Goal: Task Accomplishment & Management: Manage account settings

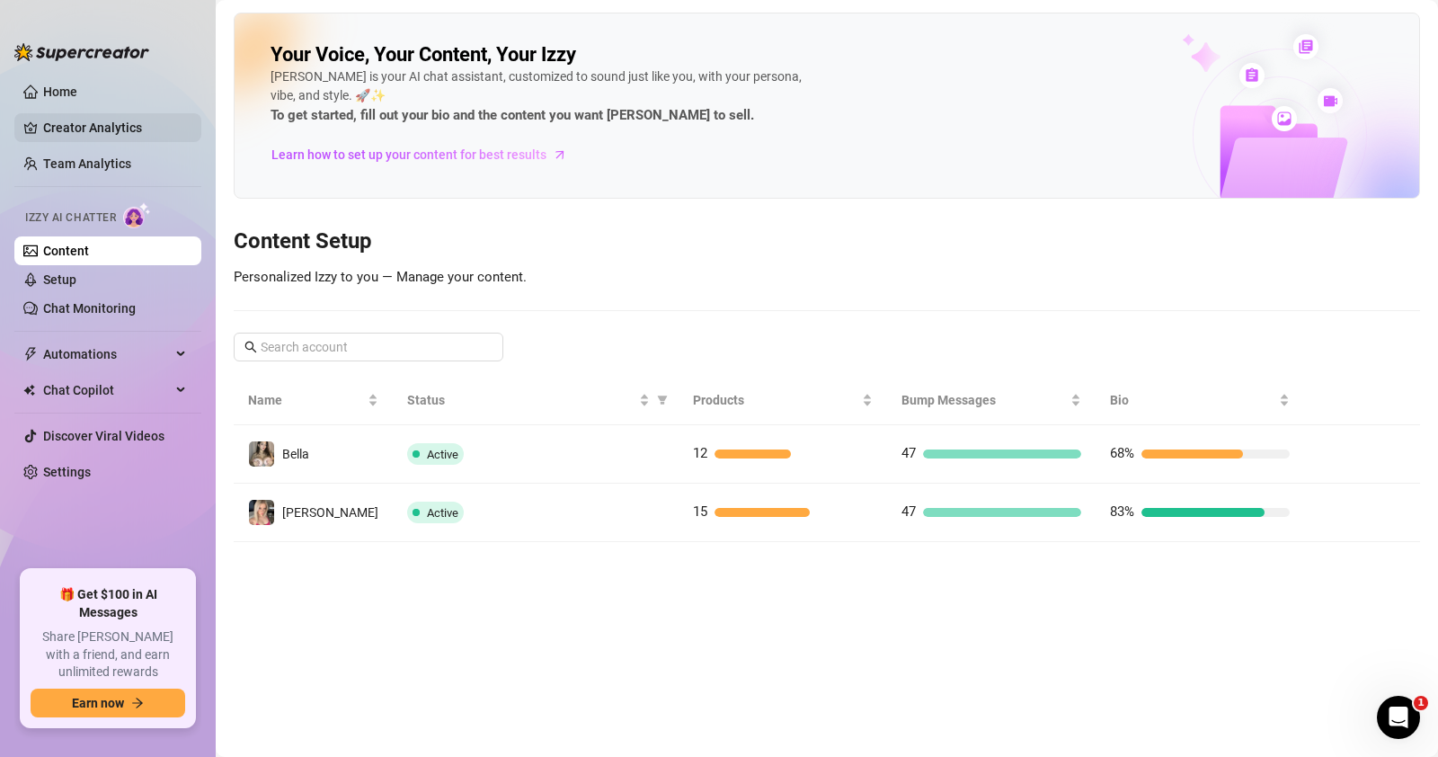
click at [98, 126] on link "Creator Analytics" at bounding box center [115, 127] width 144 height 29
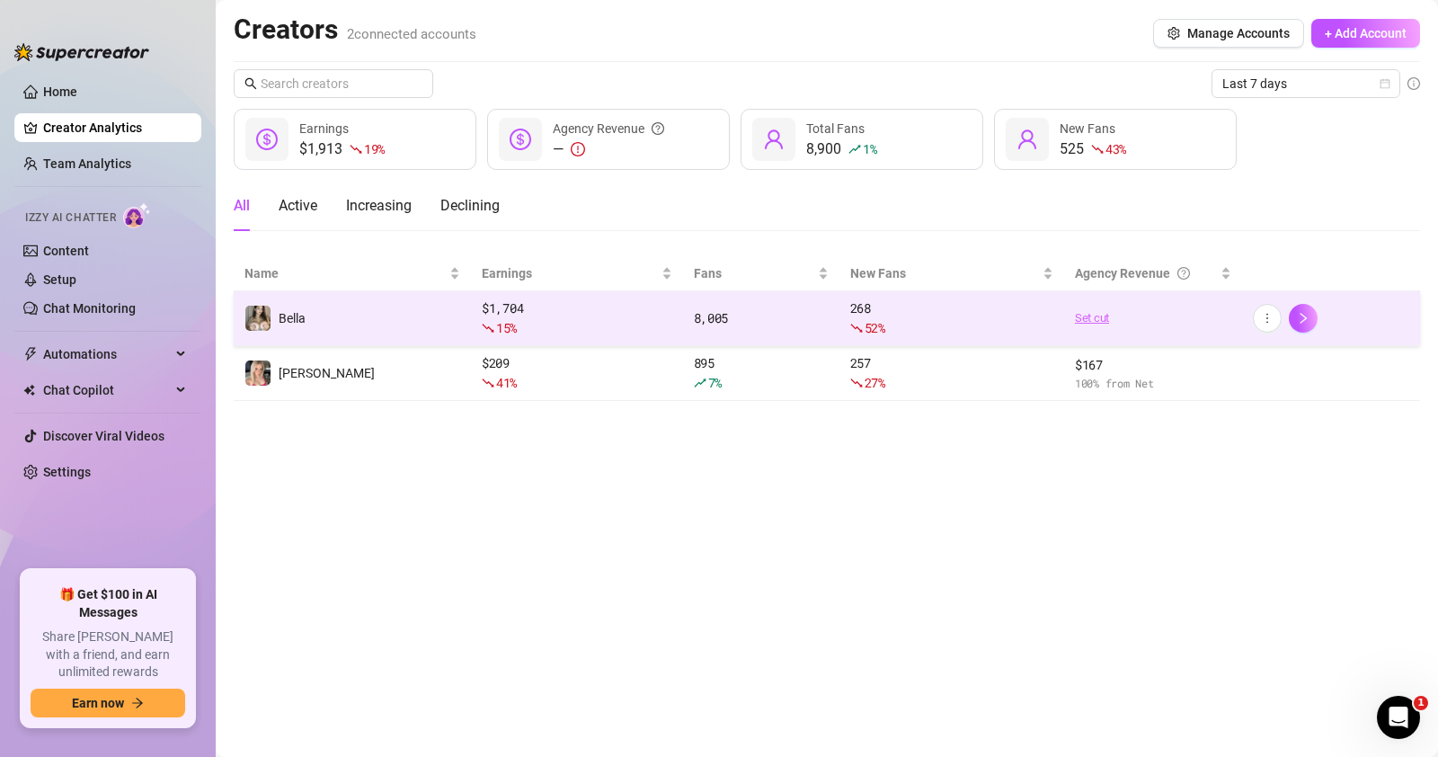
click at [1095, 313] on link "Set cut" at bounding box center [1153, 318] width 156 height 18
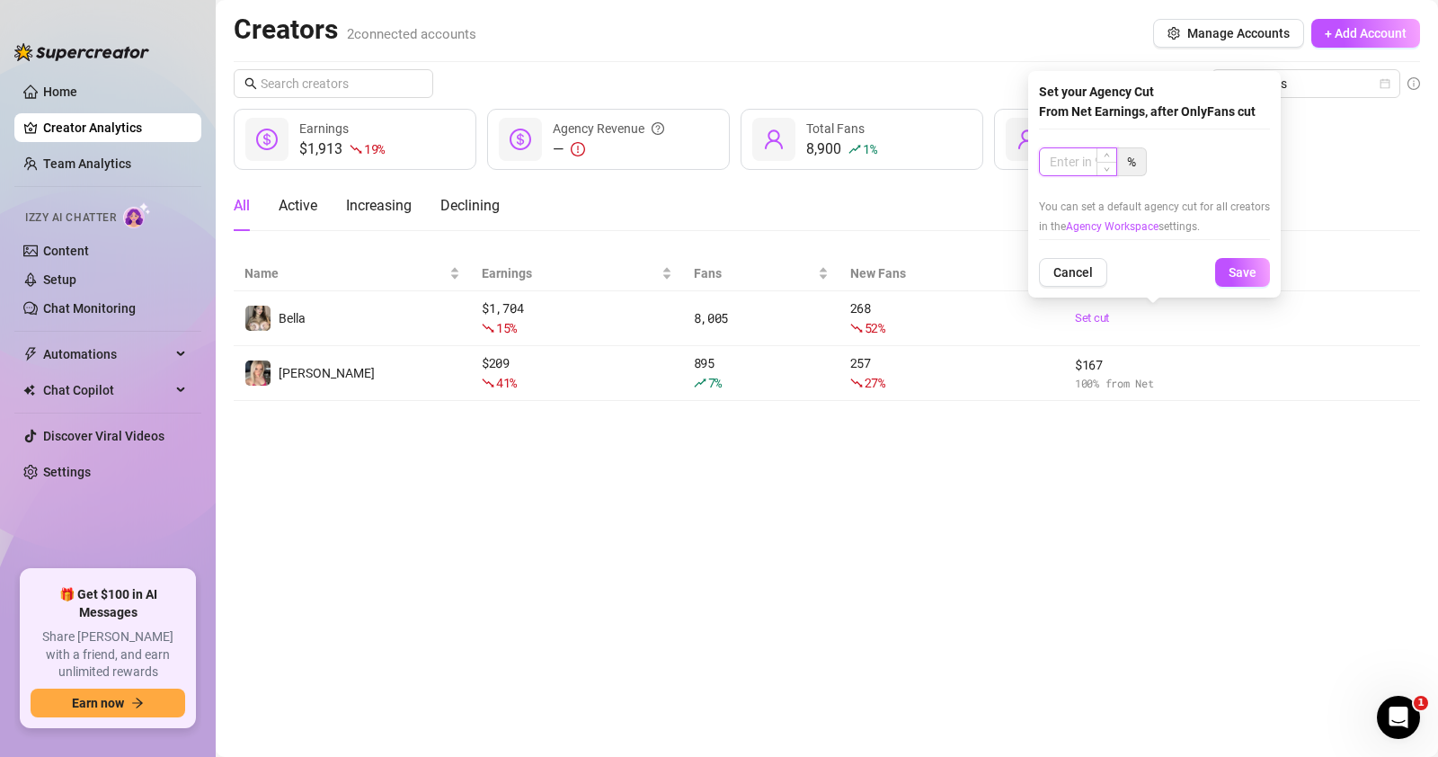
click at [1093, 160] on input at bounding box center [1078, 161] width 76 height 27
type input "100"
click at [1244, 261] on button "Save" at bounding box center [1242, 272] width 55 height 29
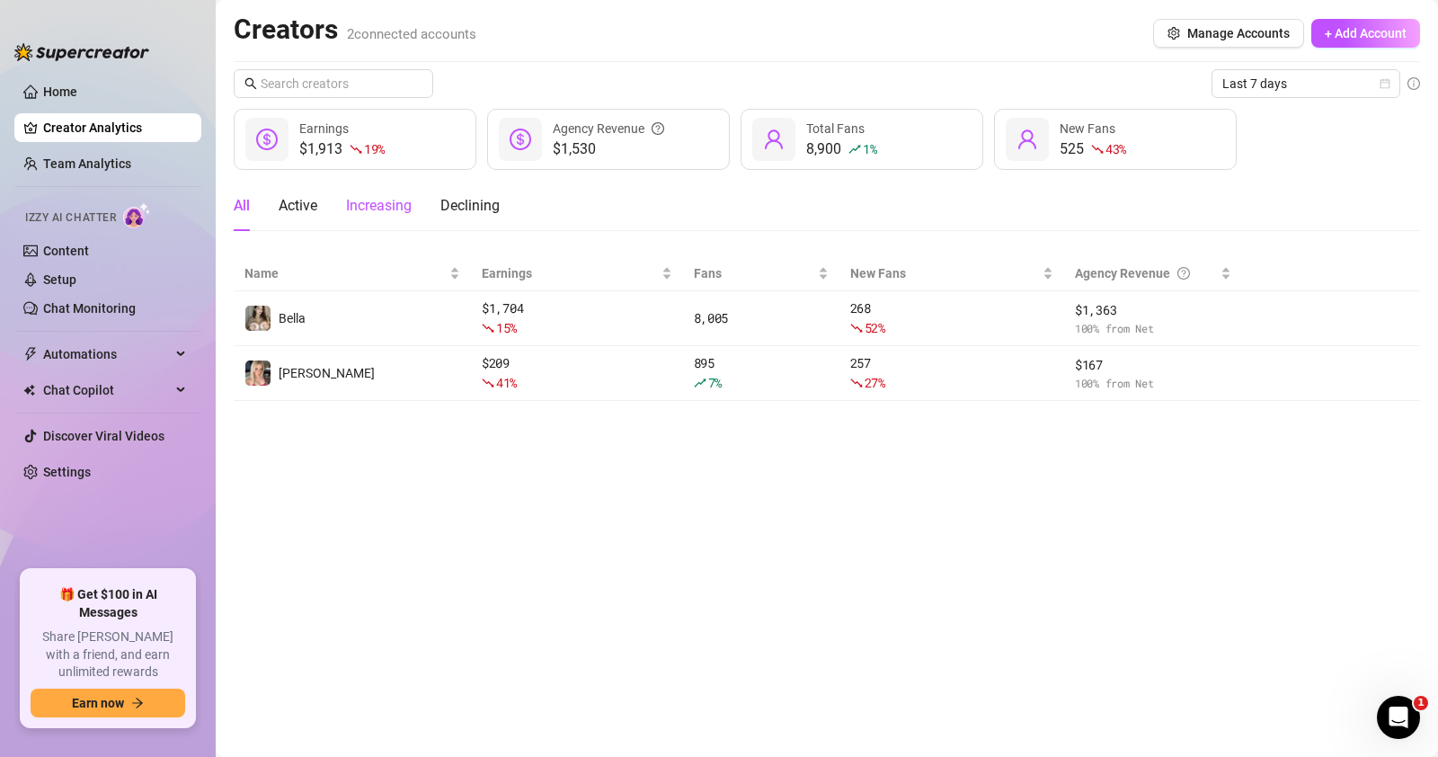
click at [384, 209] on div "Increasing" at bounding box center [379, 206] width 66 height 22
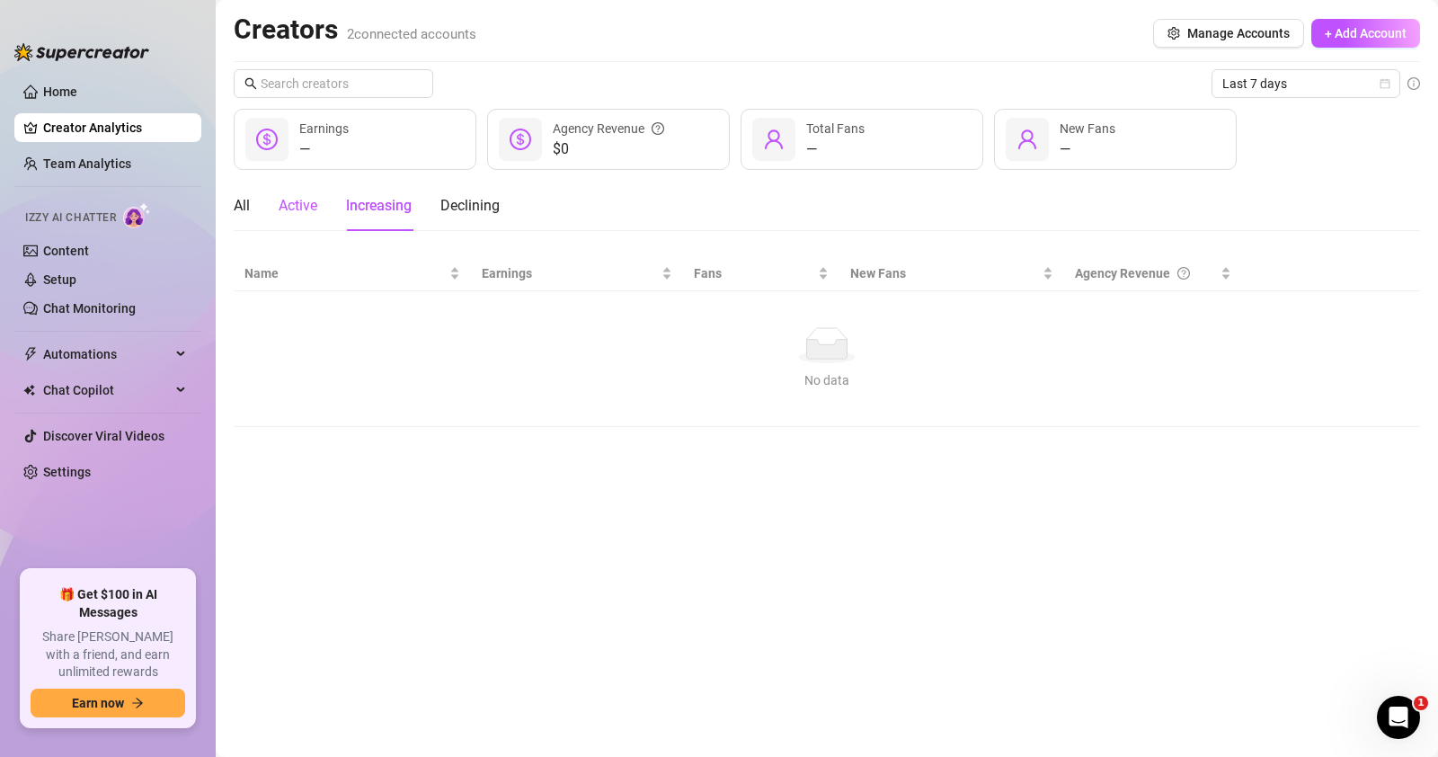
click at [288, 195] on div "Active" at bounding box center [298, 206] width 39 height 22
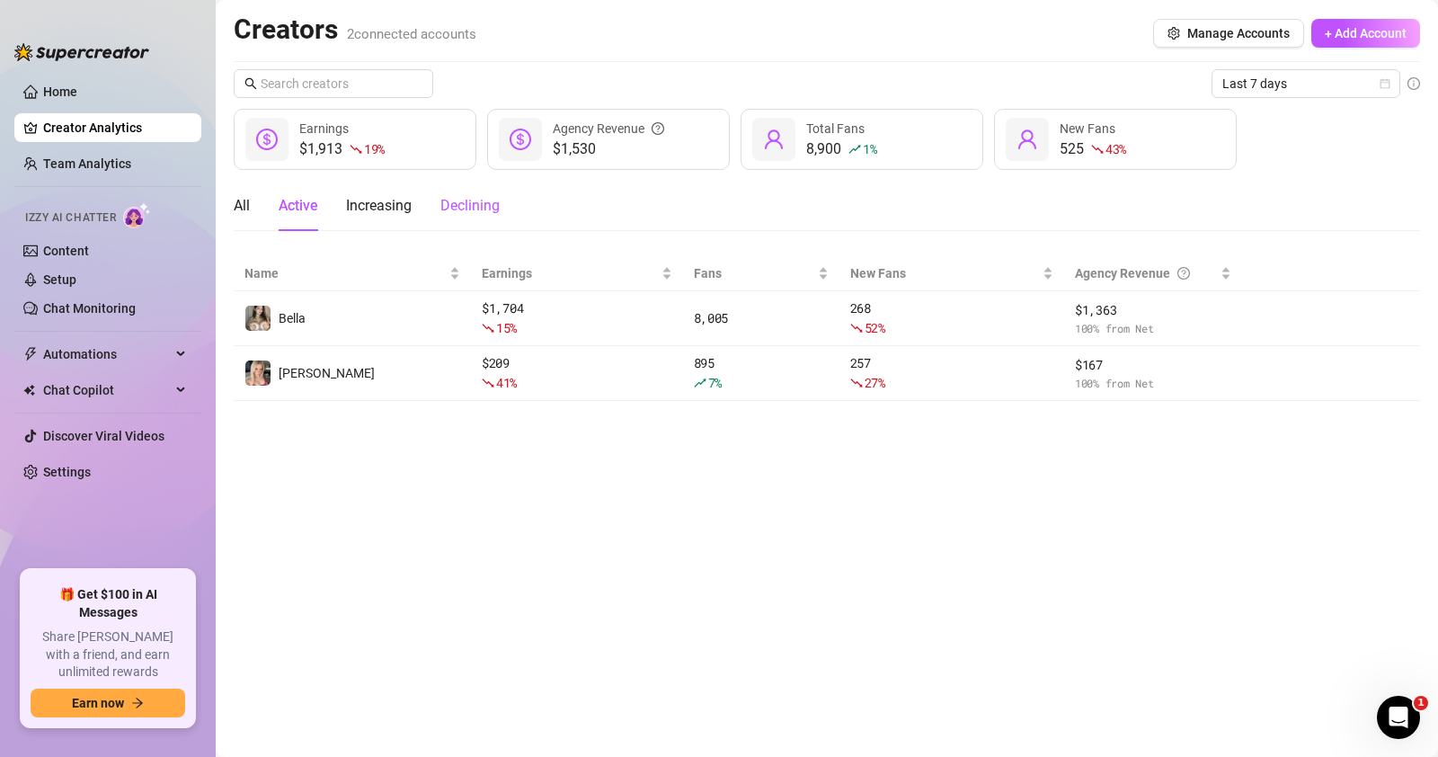
click at [475, 208] on div "Declining" at bounding box center [469, 206] width 59 height 22
click at [319, 198] on div "All Active Increasing Declining" at bounding box center [367, 206] width 266 height 50
click at [257, 198] on div "All Active Increasing Declining" at bounding box center [367, 206] width 266 height 50
click at [244, 200] on div "All" at bounding box center [242, 206] width 16 height 22
click at [77, 98] on link "Home" at bounding box center [60, 91] width 34 height 14
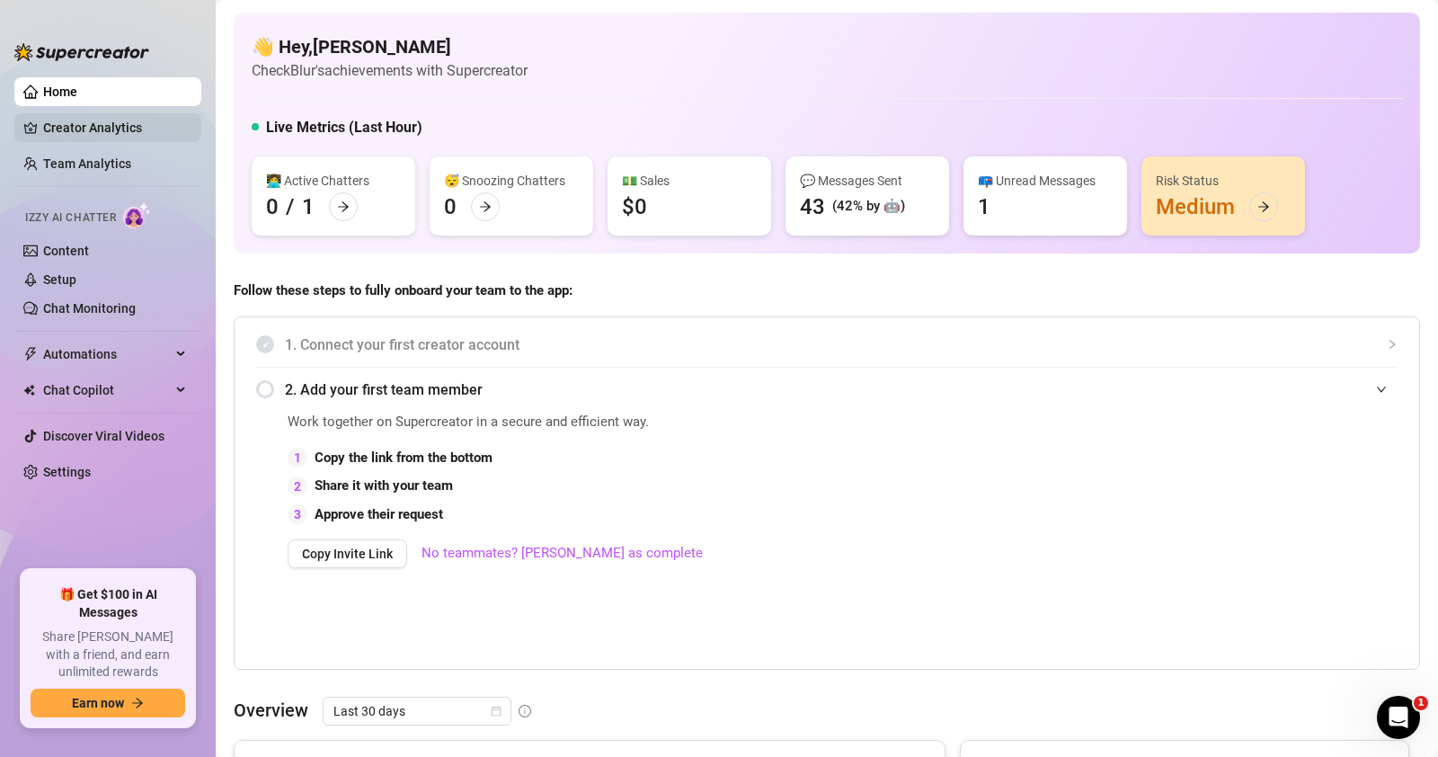
click at [101, 133] on link "Creator Analytics" at bounding box center [115, 127] width 144 height 29
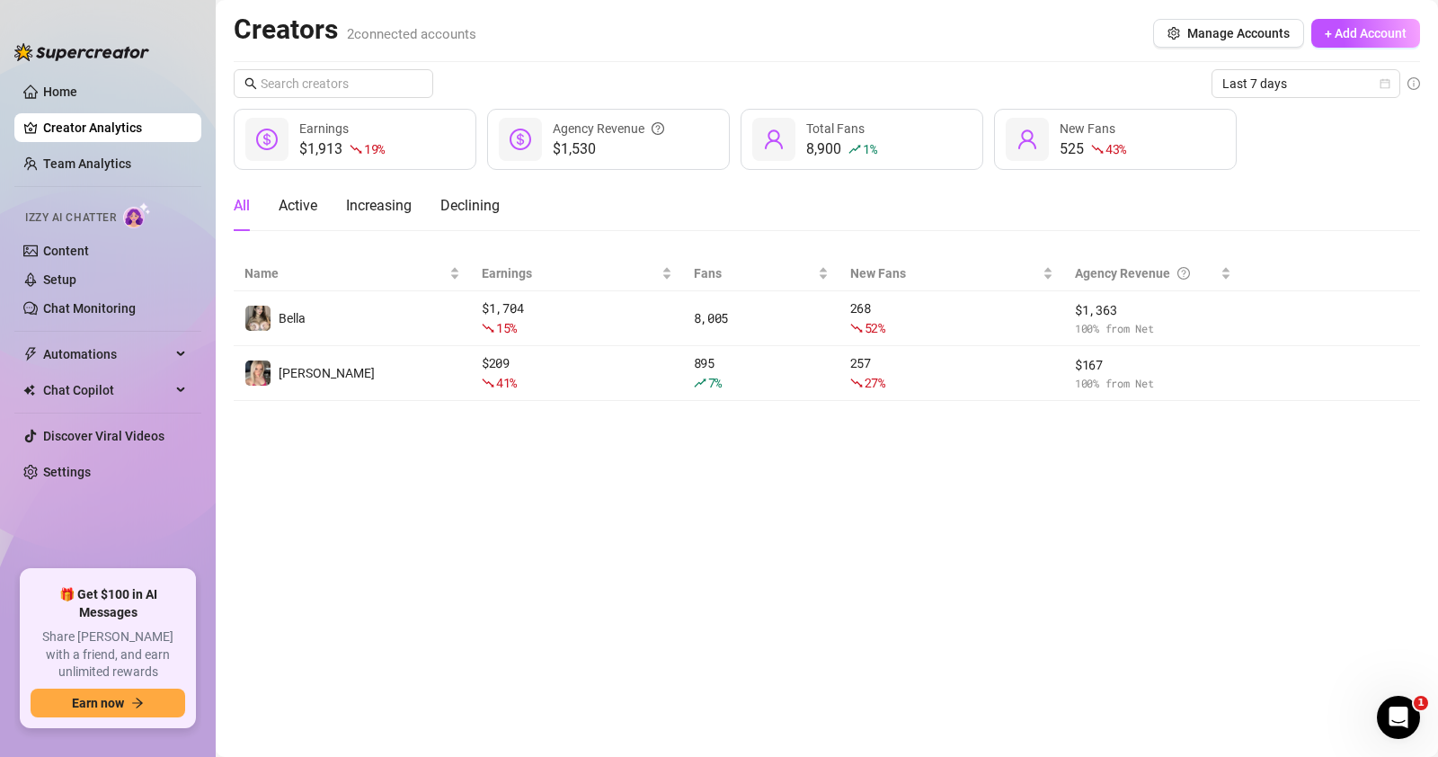
click at [123, 111] on ul "Home Creator Analytics Team Analytics Izzy AI Chatter Content Setup Chat Monito…" at bounding box center [107, 316] width 187 height 492
click at [77, 91] on link "Home" at bounding box center [60, 91] width 34 height 14
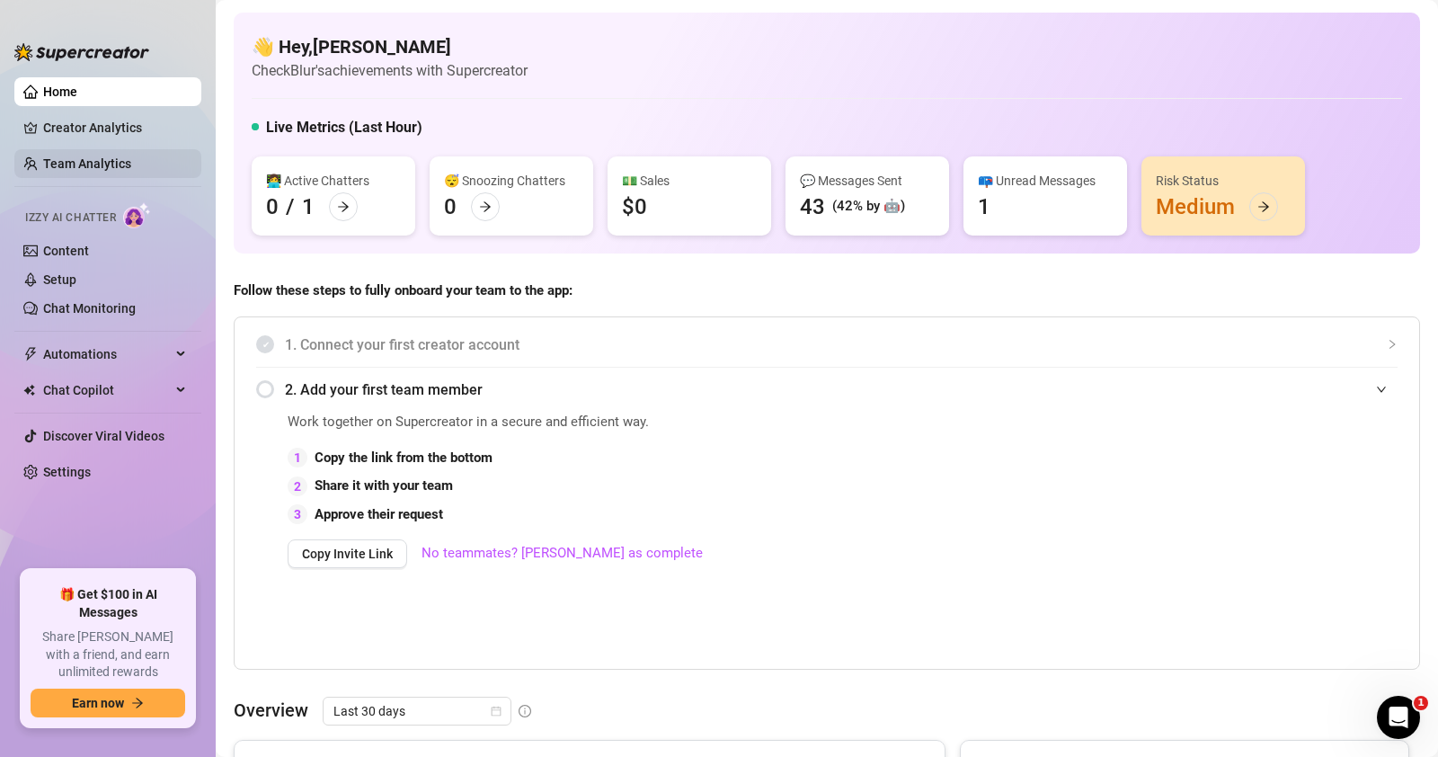
click at [127, 156] on link "Team Analytics" at bounding box center [87, 163] width 88 height 14
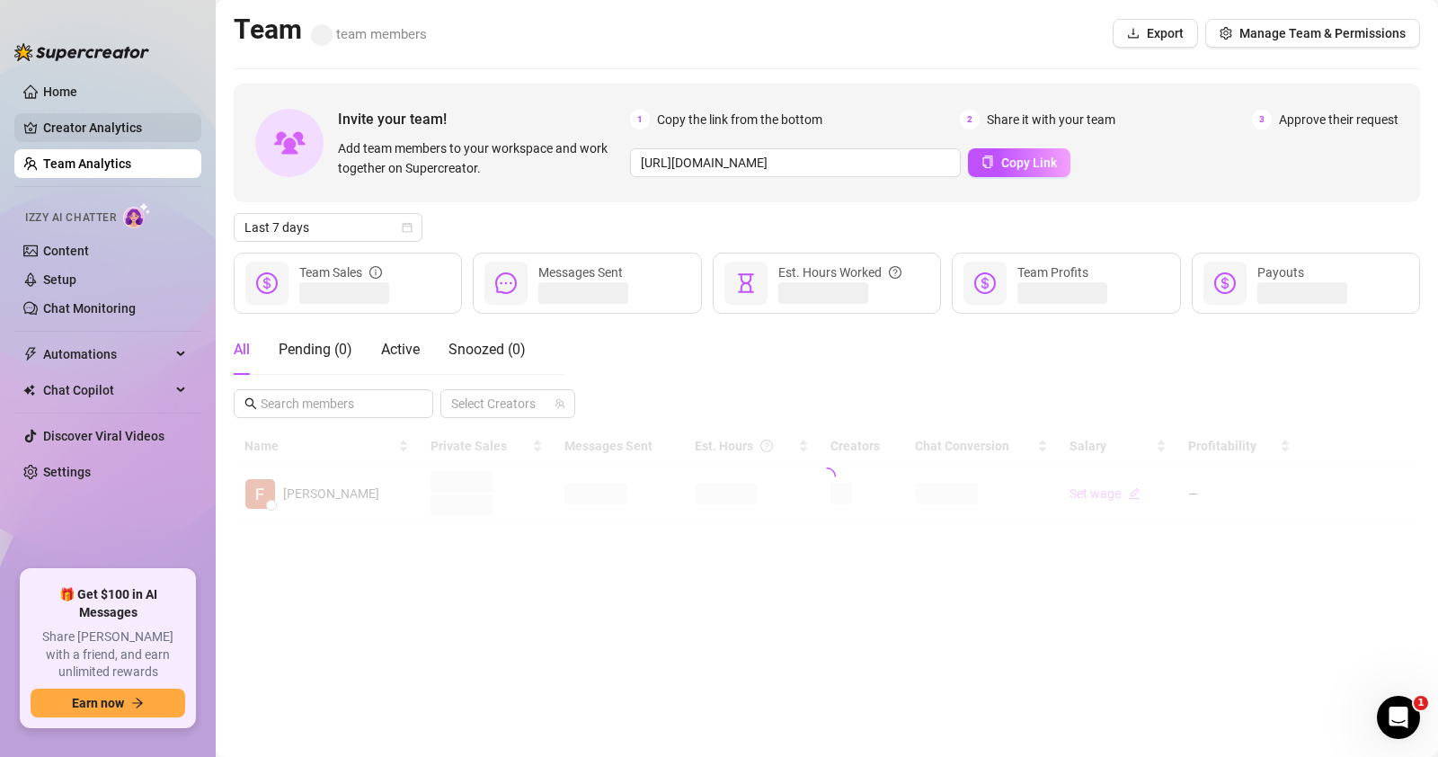
click at [127, 124] on link "Creator Analytics" at bounding box center [115, 127] width 144 height 29
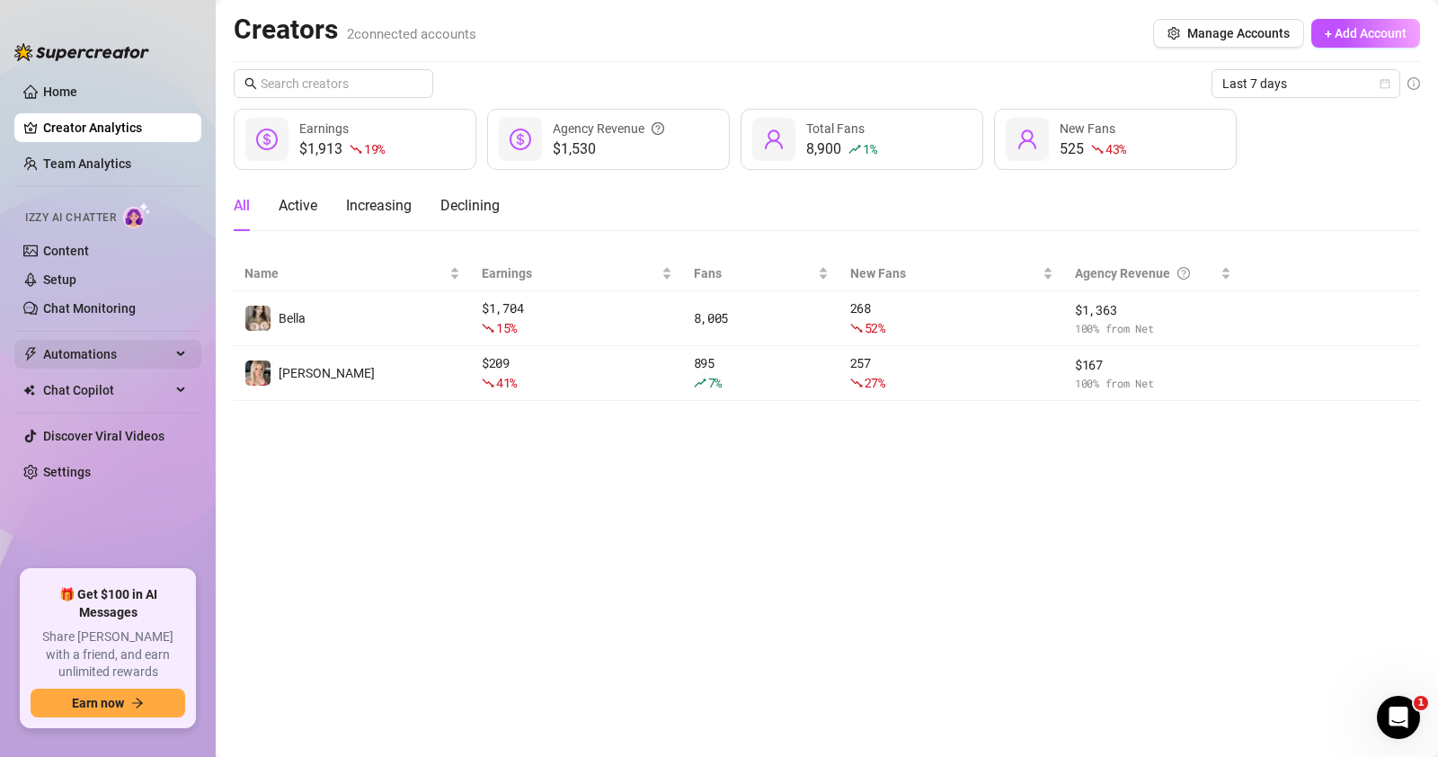
click at [101, 348] on span "Automations" at bounding box center [107, 354] width 128 height 29
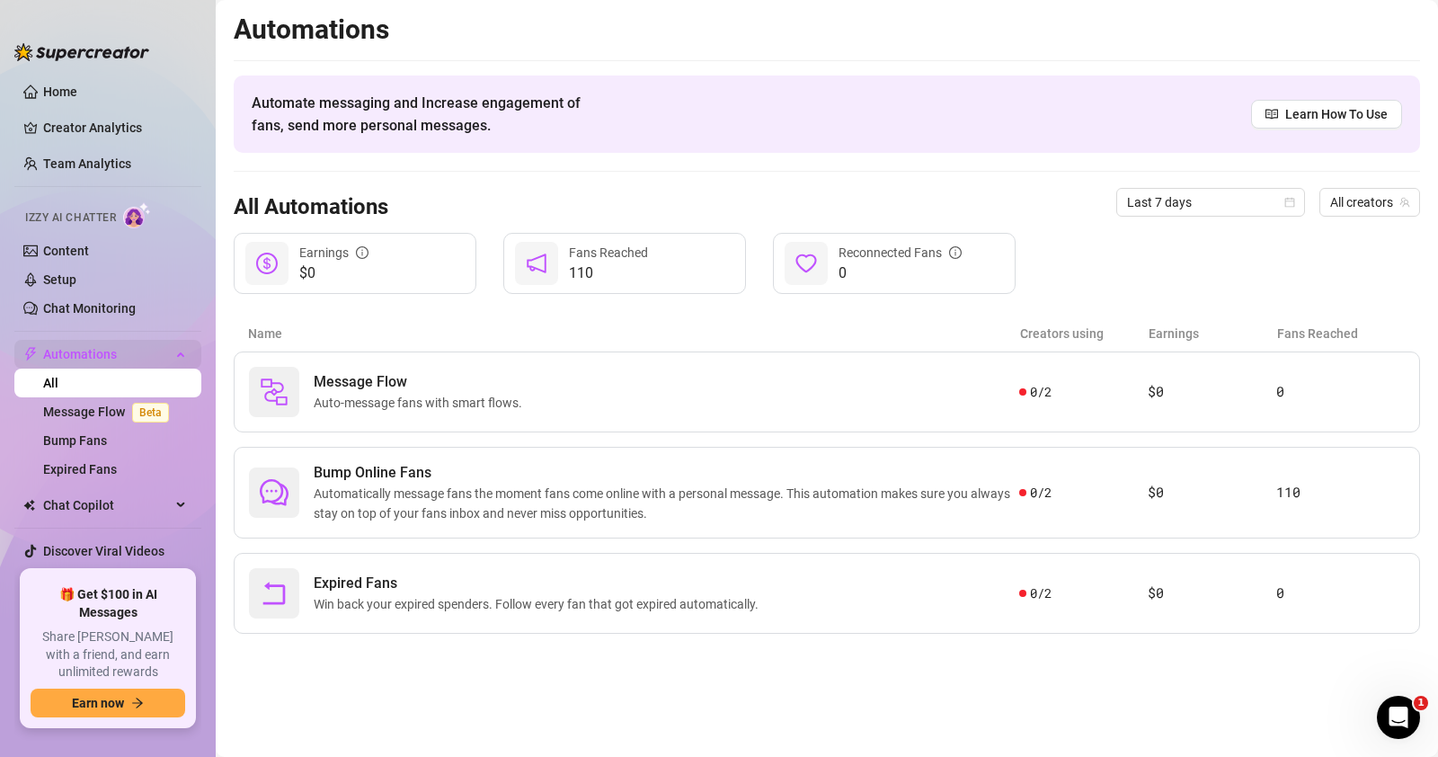
click at [101, 348] on span "Automations" at bounding box center [107, 354] width 128 height 29
